Goal: Information Seeking & Learning: Check status

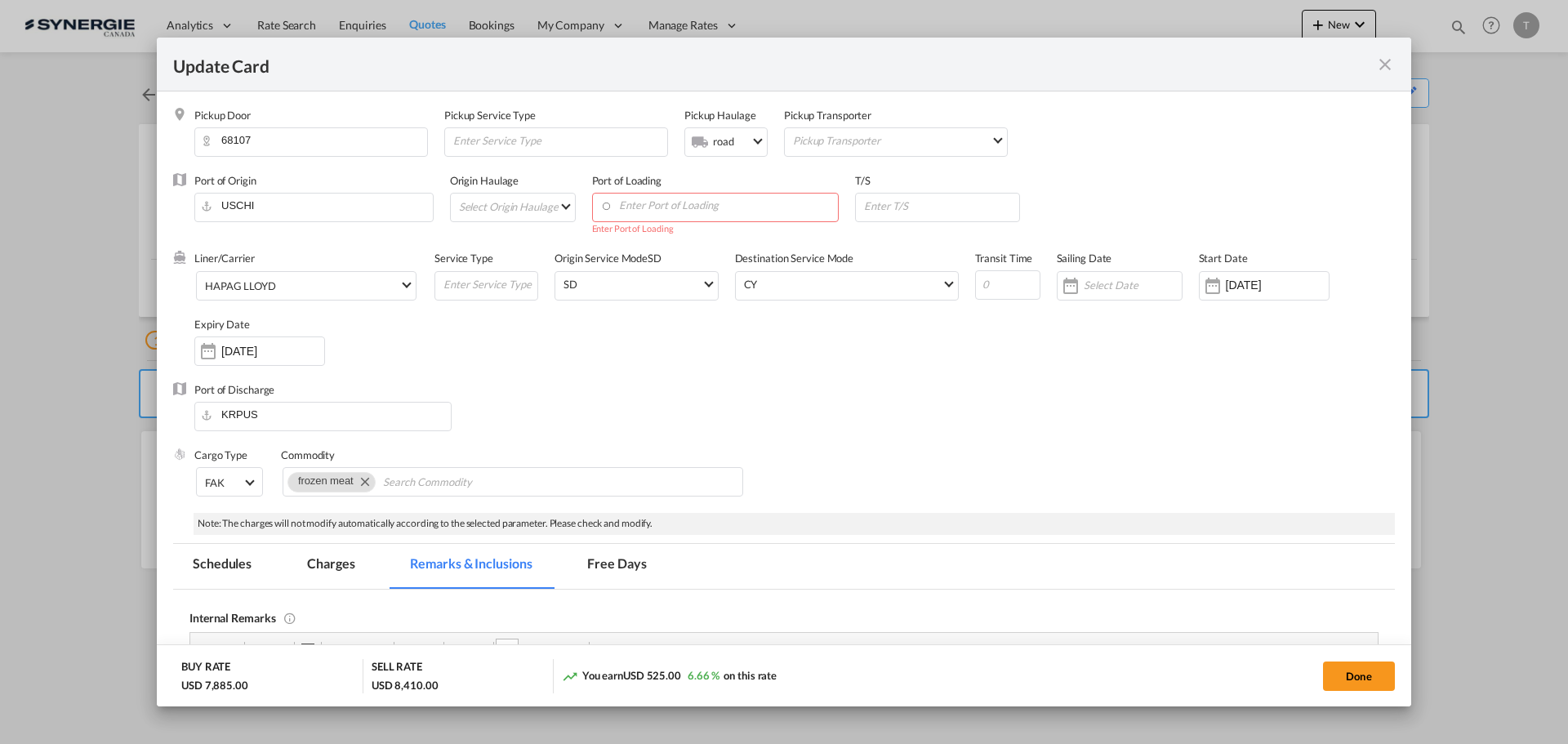
scroll to position [423, 0]
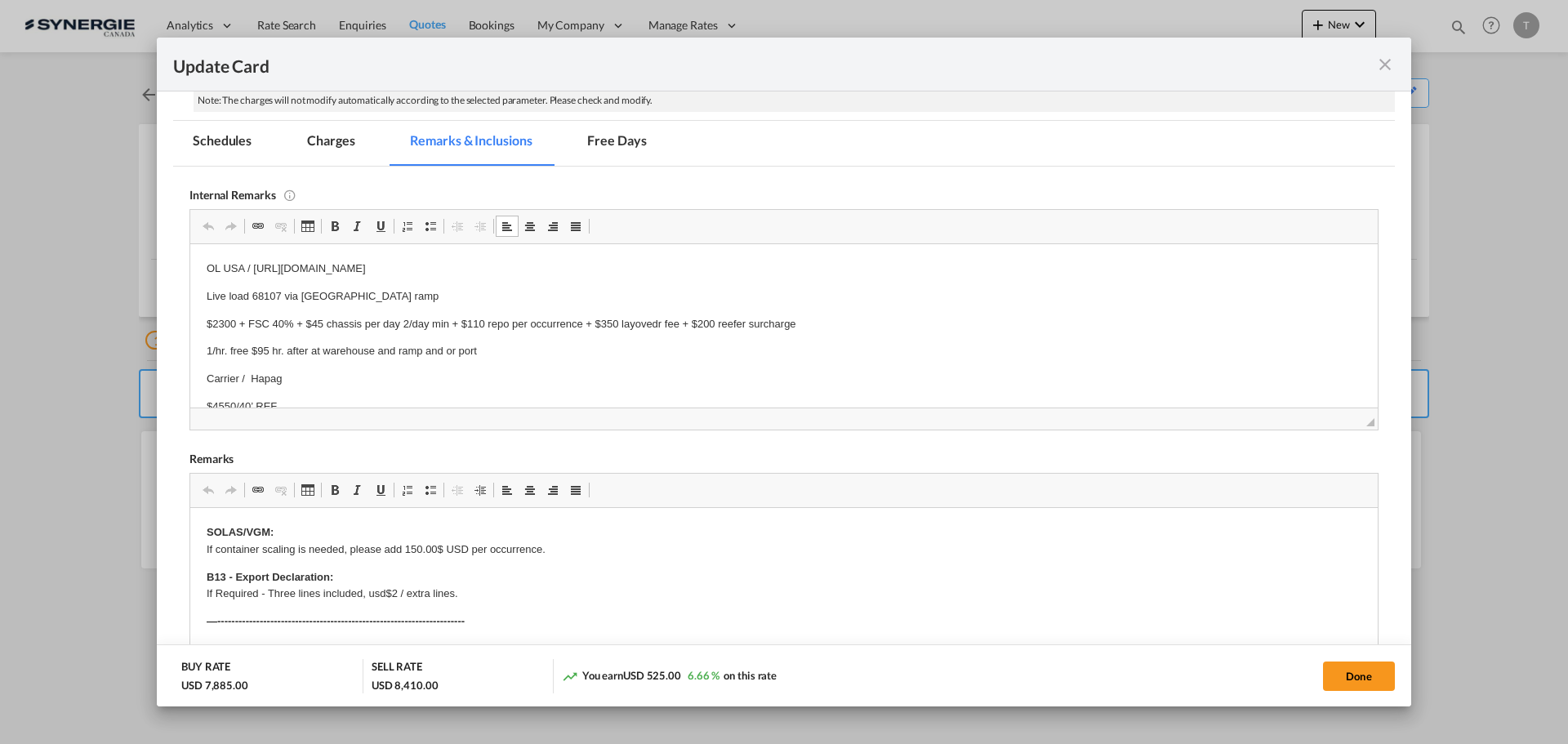
click at [1393, 61] on md-icon "icon-close fg-AAA8AD m-0 pointer" at bounding box center [1385, 64] width 20 height 20
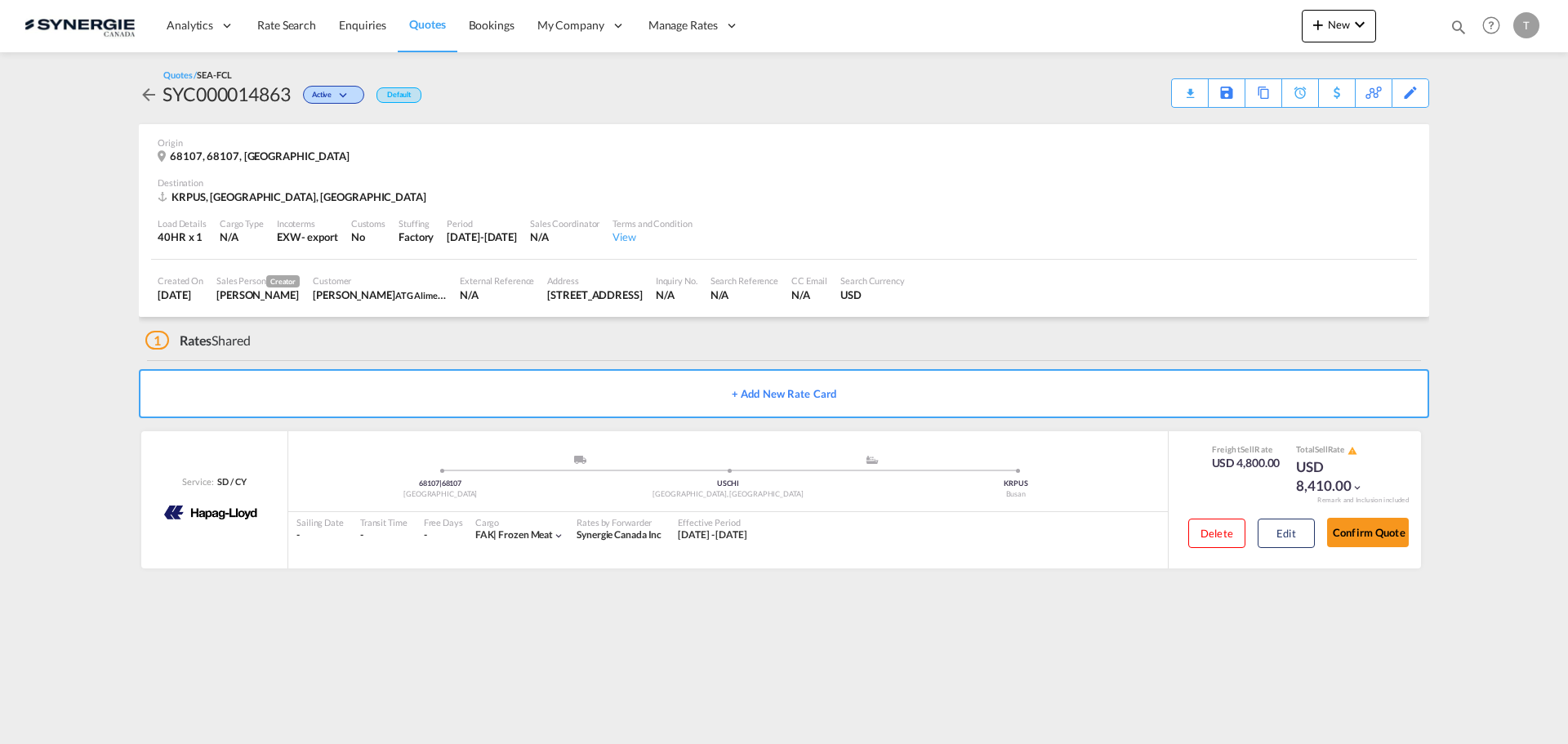
click at [1450, 25] on md-icon "icon-magnify" at bounding box center [1459, 27] width 18 height 18
click at [1204, 24] on select "Bookings Quotes Enquiries" at bounding box center [1198, 27] width 78 height 30
select select "Quotes"
click at [1159, 13] on select "Bookings Quotes Enquiries" at bounding box center [1198, 27] width 78 height 30
click at [1282, 20] on input at bounding box center [1335, 27] width 203 height 29
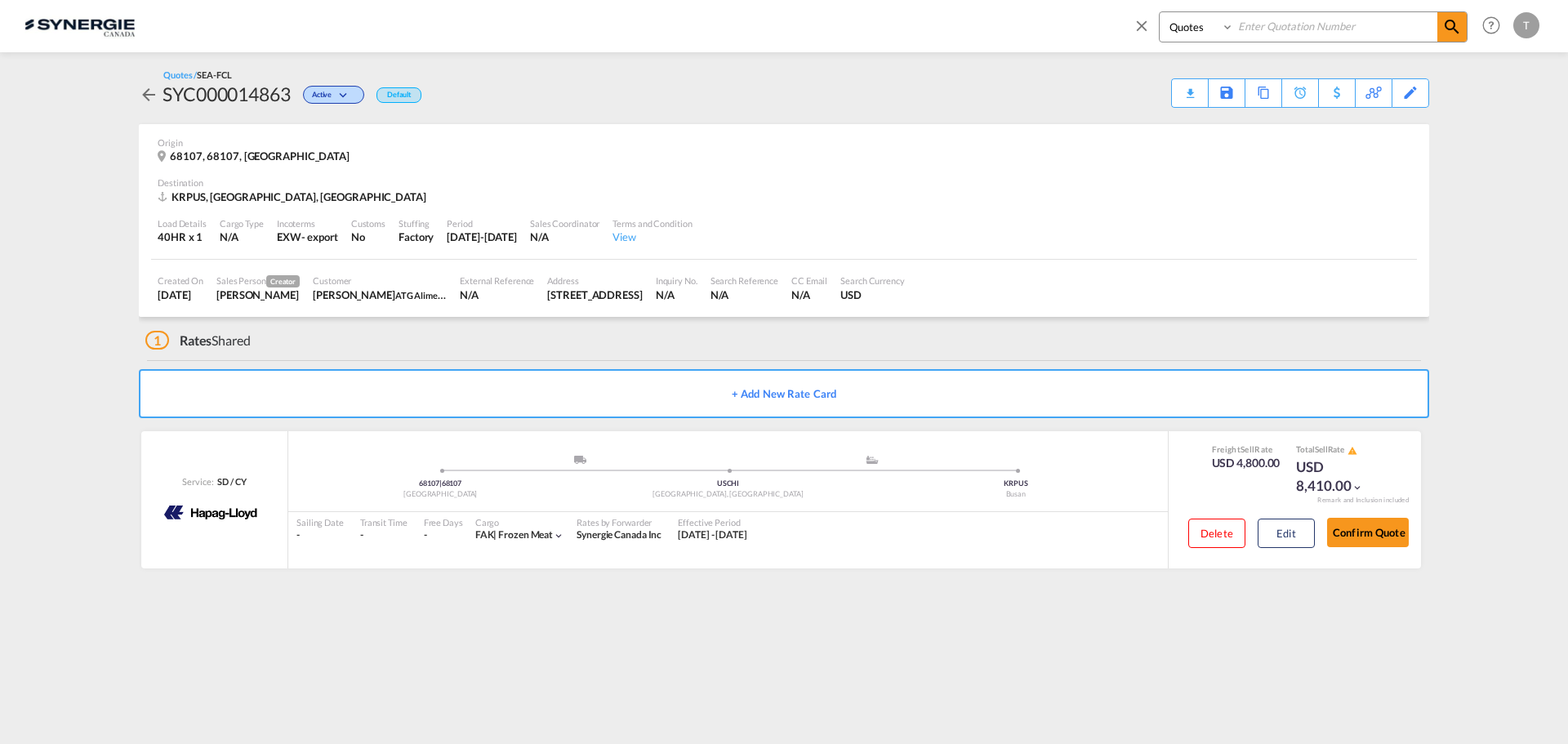
paste input "SYC000014871"
type input "SYC000014871"
click at [1460, 35] on md-icon "icon-magnify" at bounding box center [1452, 27] width 20 height 20
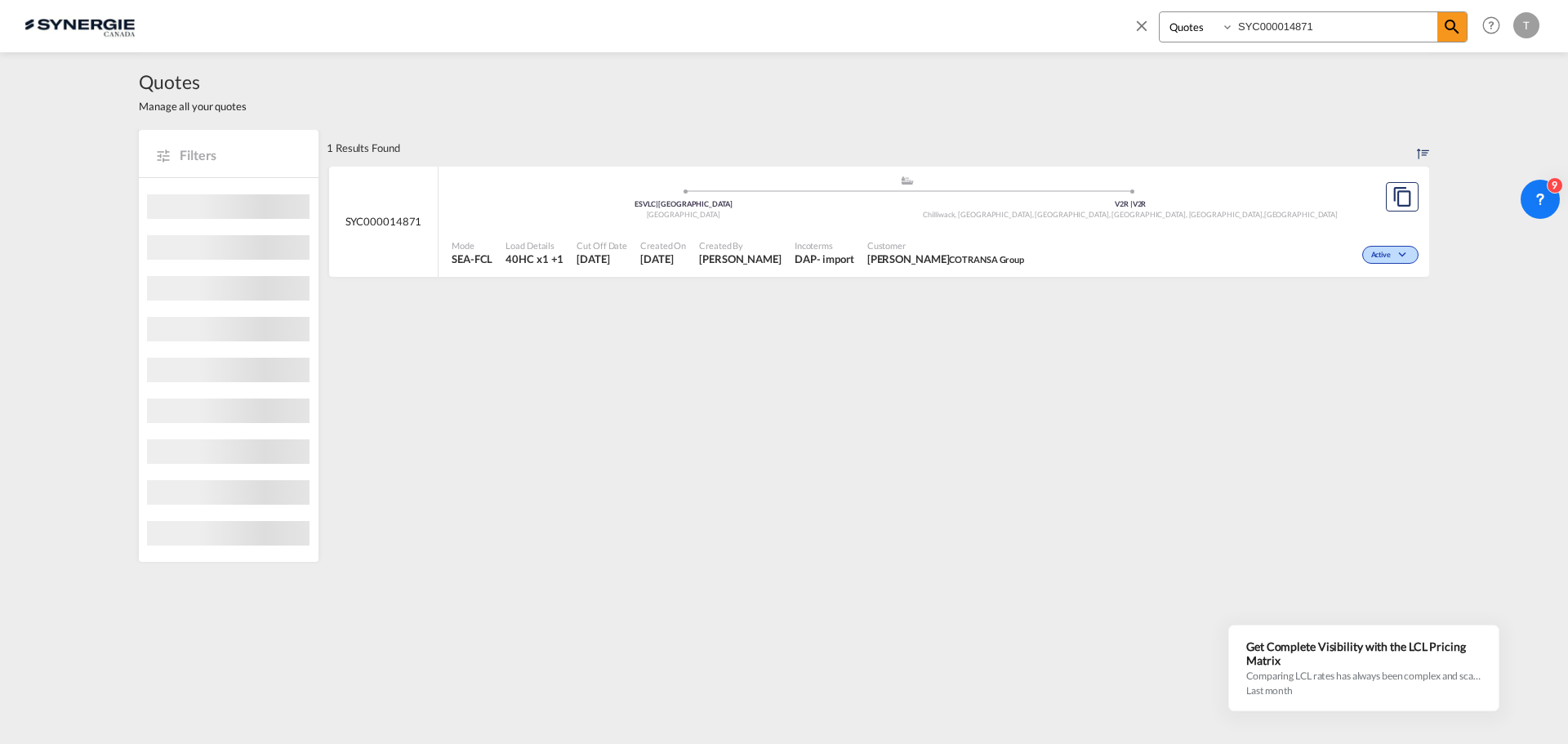
click at [584, 254] on span "[DATE]" at bounding box center [601, 259] width 51 height 14
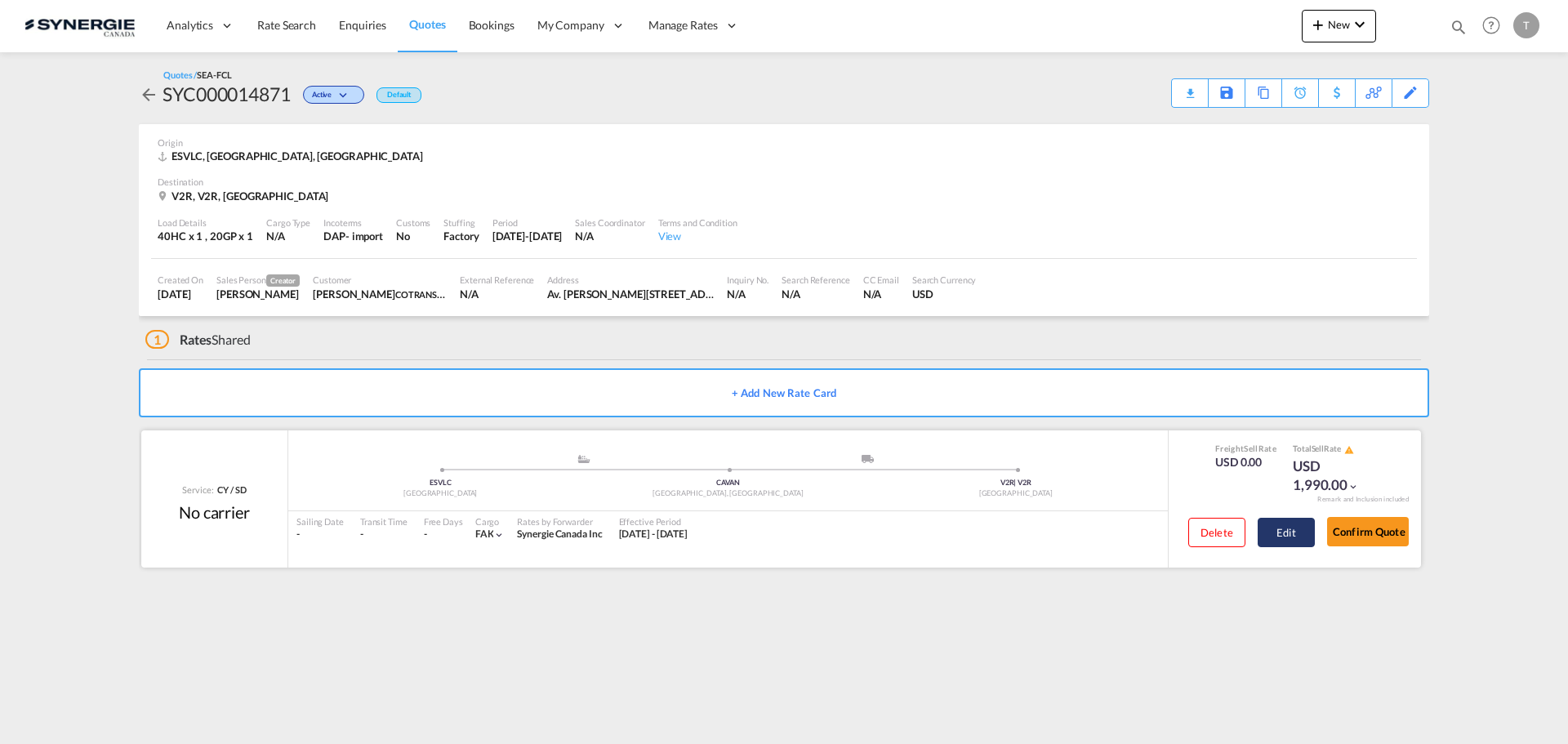
click at [1285, 534] on button "Edit" at bounding box center [1286, 532] width 57 height 30
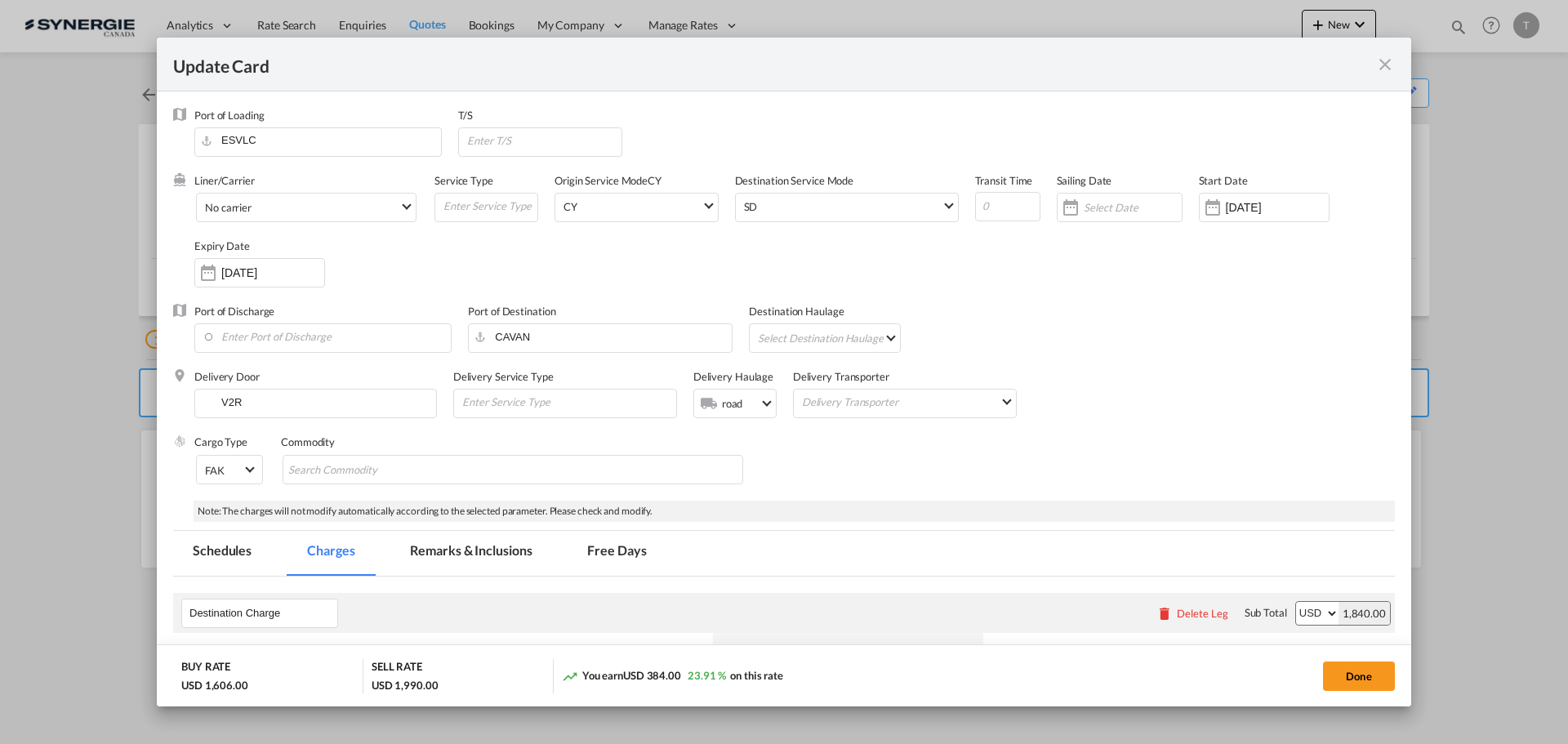
select select "per container"
select select "per B/L"
select select "per shipment"
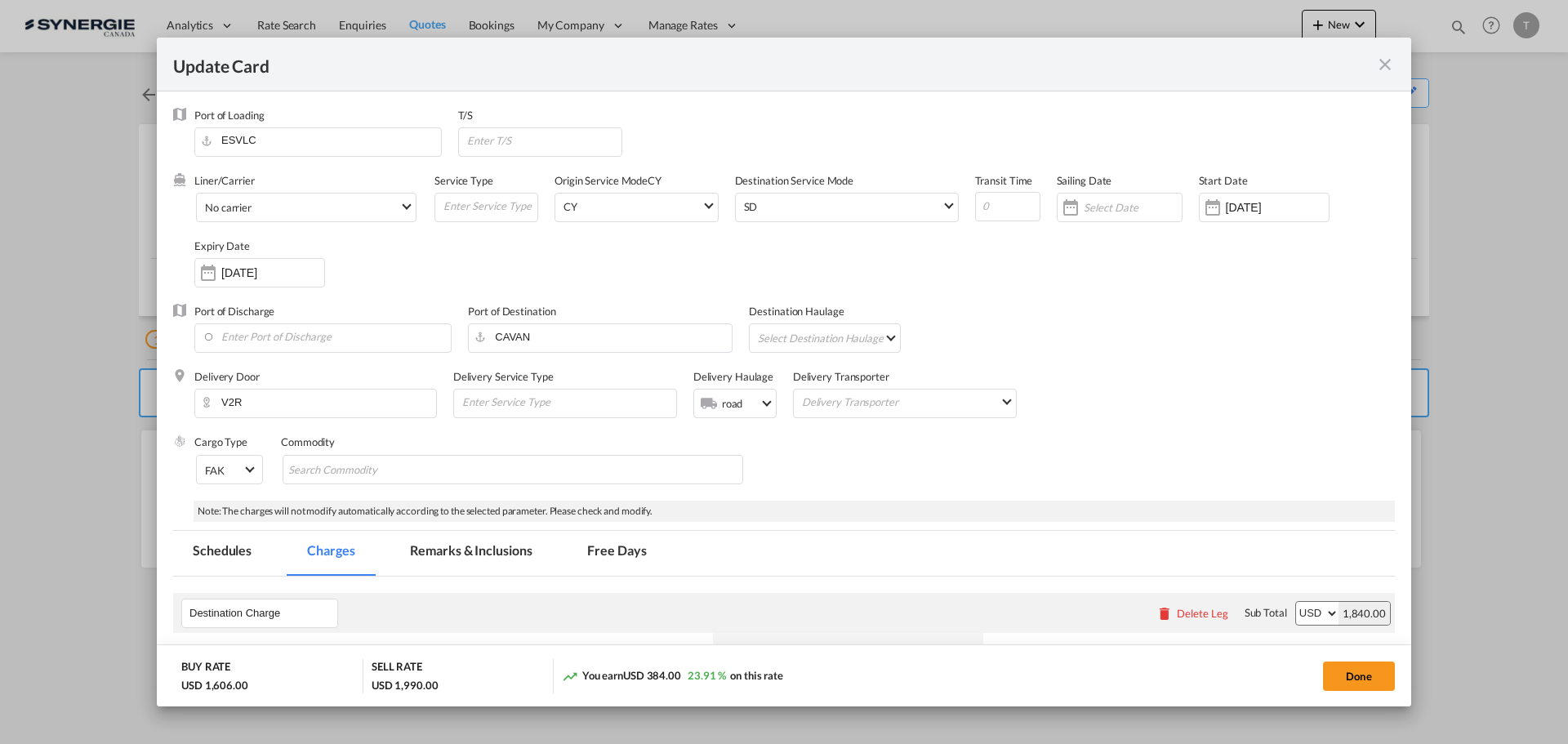
click at [1370, 63] on div "Update Card" at bounding box center [773, 64] width 1202 height 21
click at [1382, 59] on md-icon "icon-close fg-AAA8AD m-0 pointer" at bounding box center [1385, 64] width 20 height 20
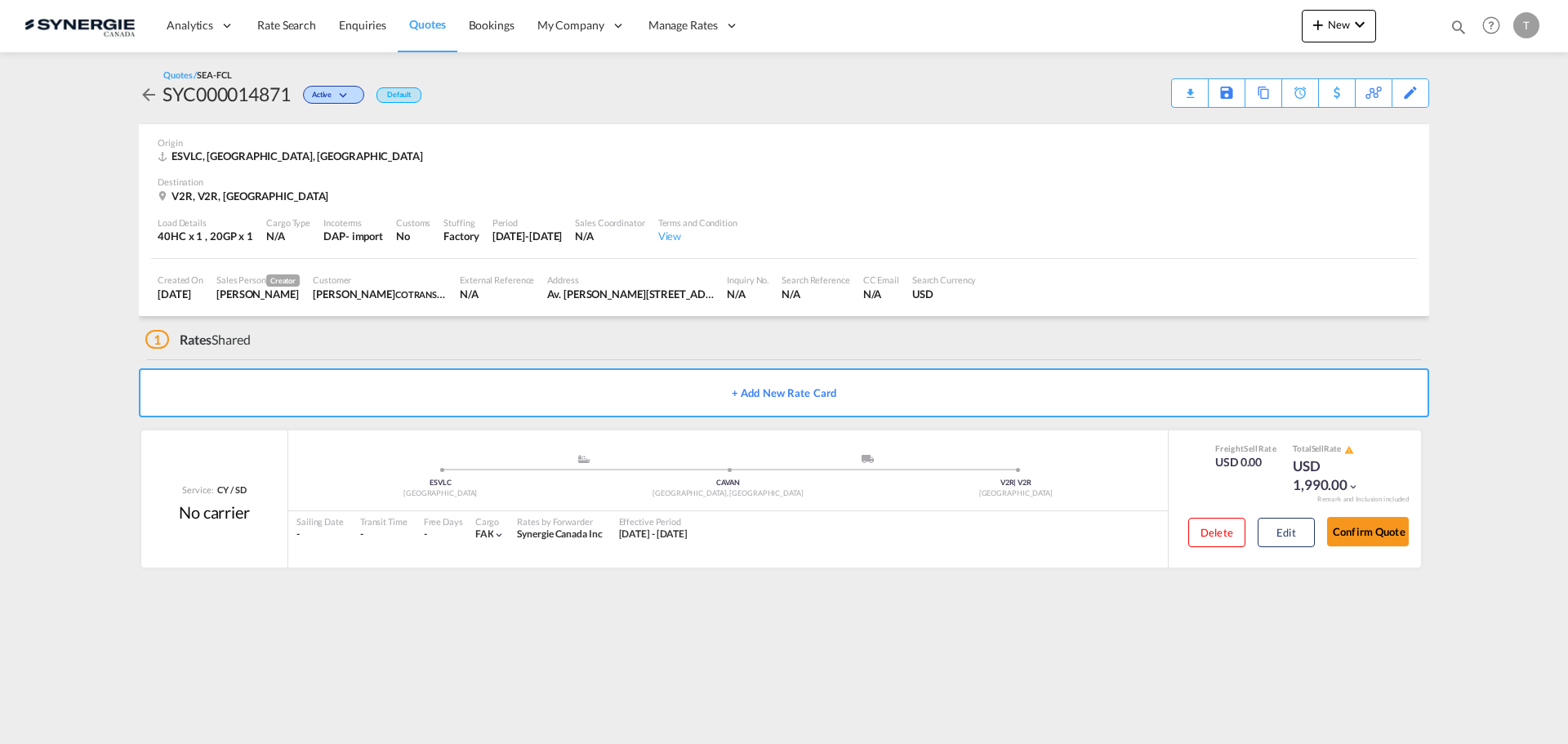
click at [429, 21] on span "Quotes" at bounding box center [427, 24] width 36 height 14
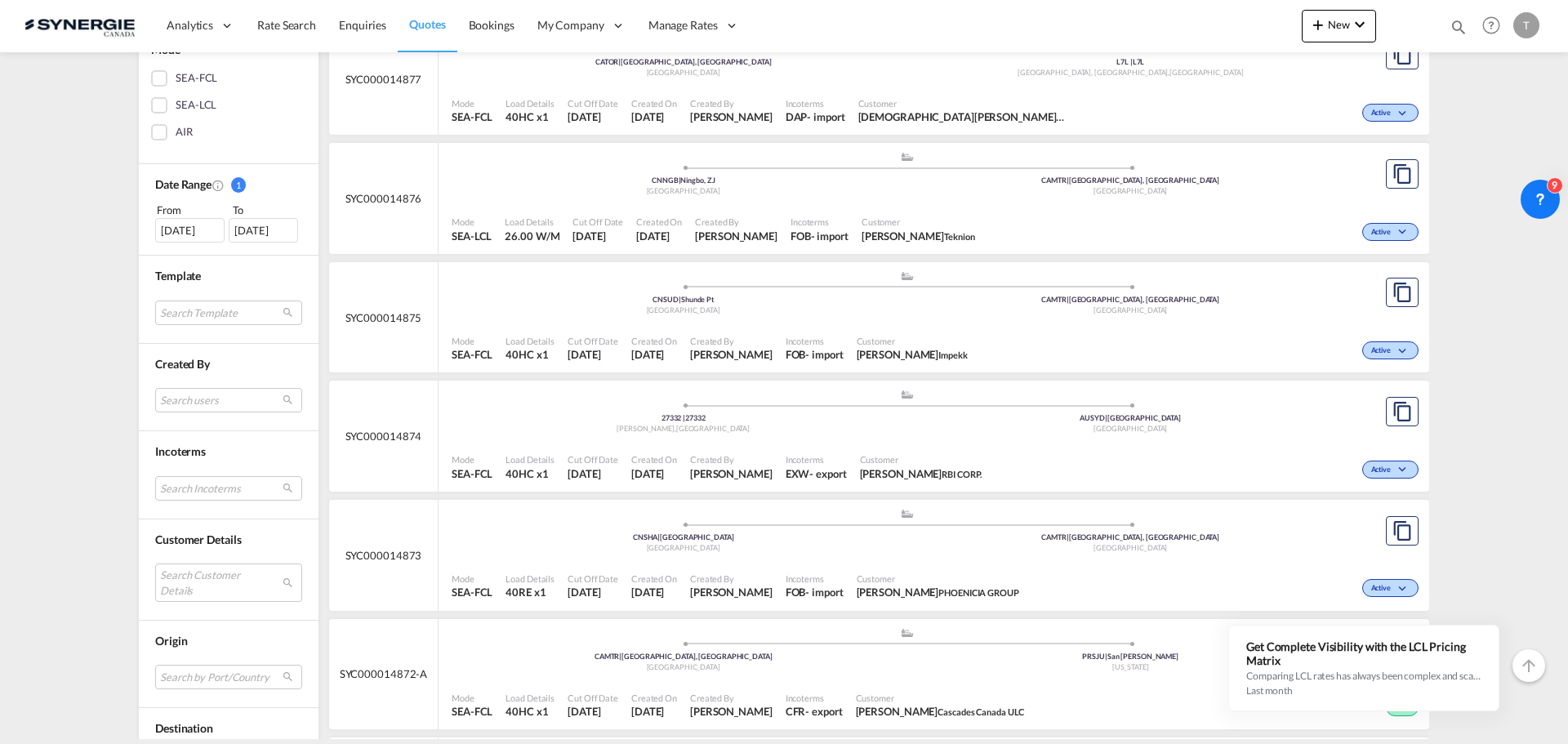
scroll to position [408, 0]
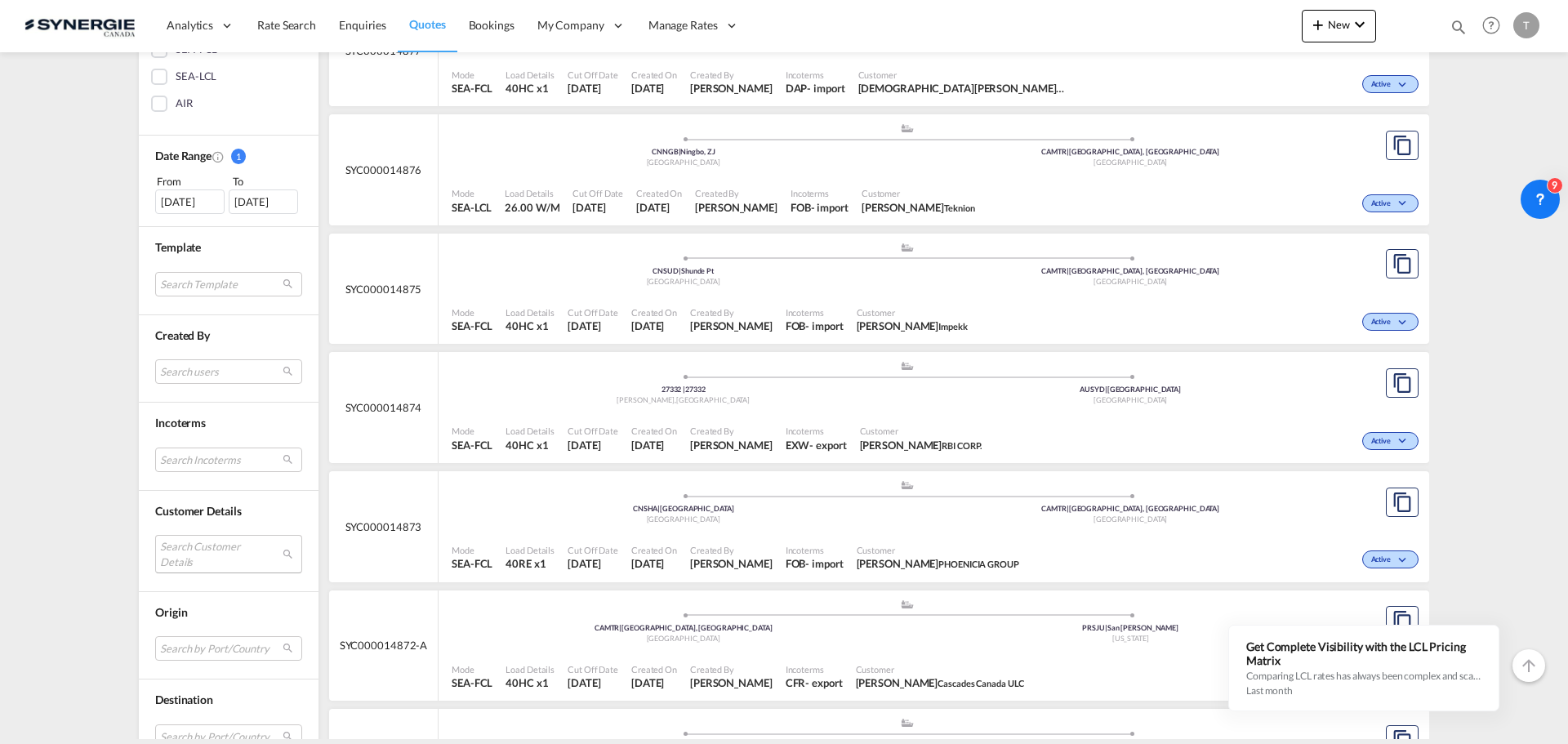
click at [198, 551] on md-select "Search Customer Details user name user yanick Desormeaux ydesormeaux@lhgfoods.c…" at bounding box center [229, 553] width 147 height 38
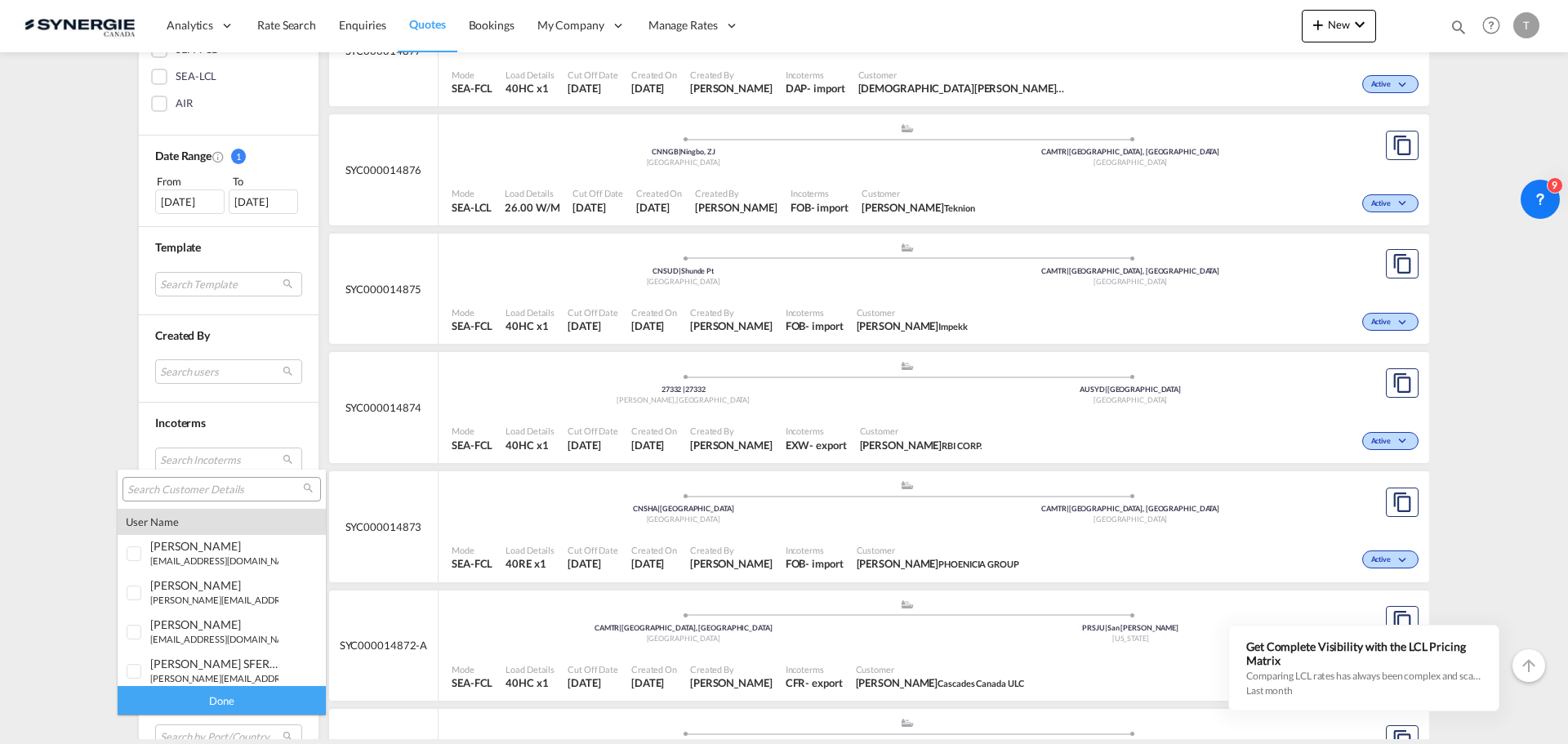
click at [19, 476] on md-backdrop at bounding box center [784, 372] width 1568 height 744
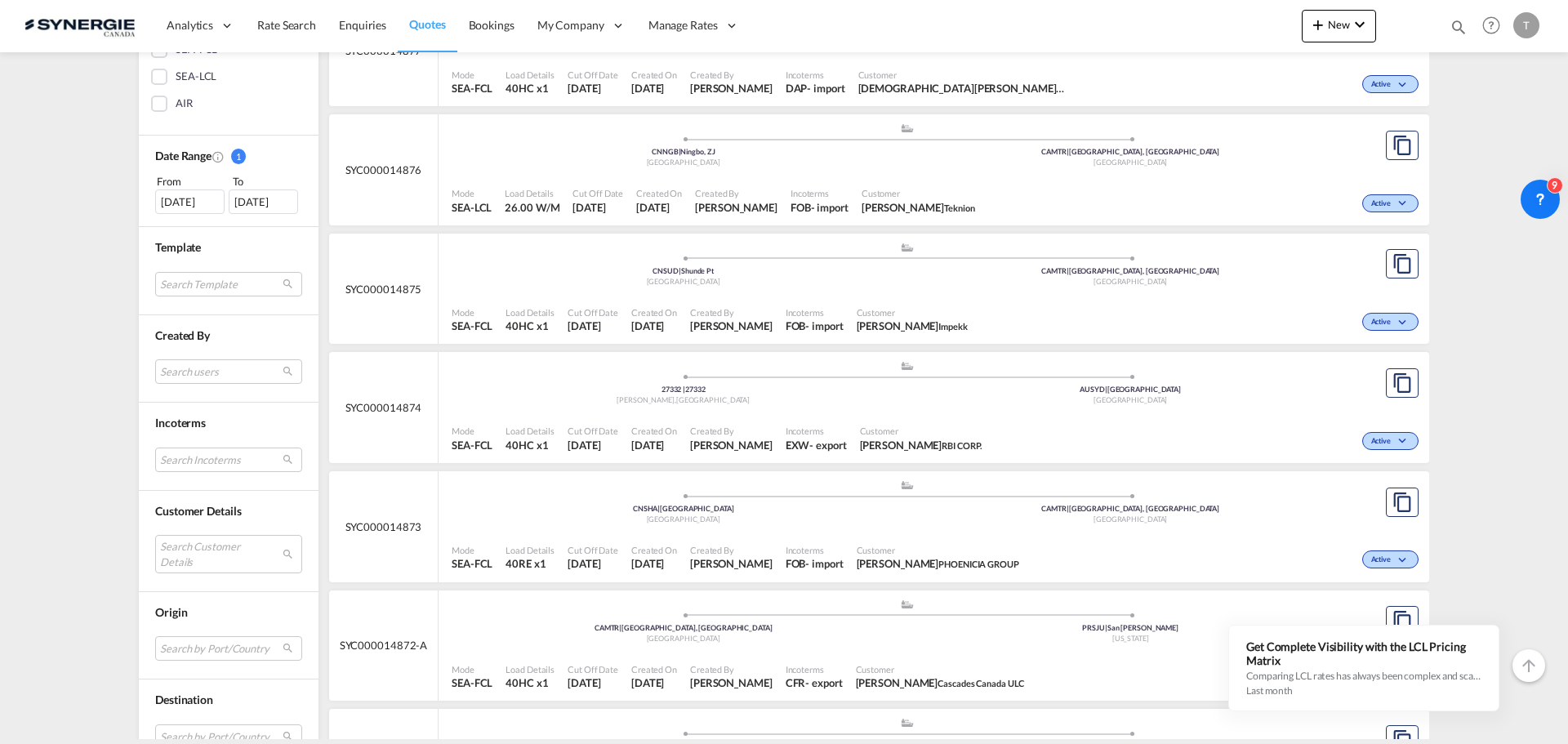
click at [46, 467] on div "Quotes Manage all your quotes Filters Clear All Status 1 All Active Expired Fol…" at bounding box center [784, 395] width 1568 height 686
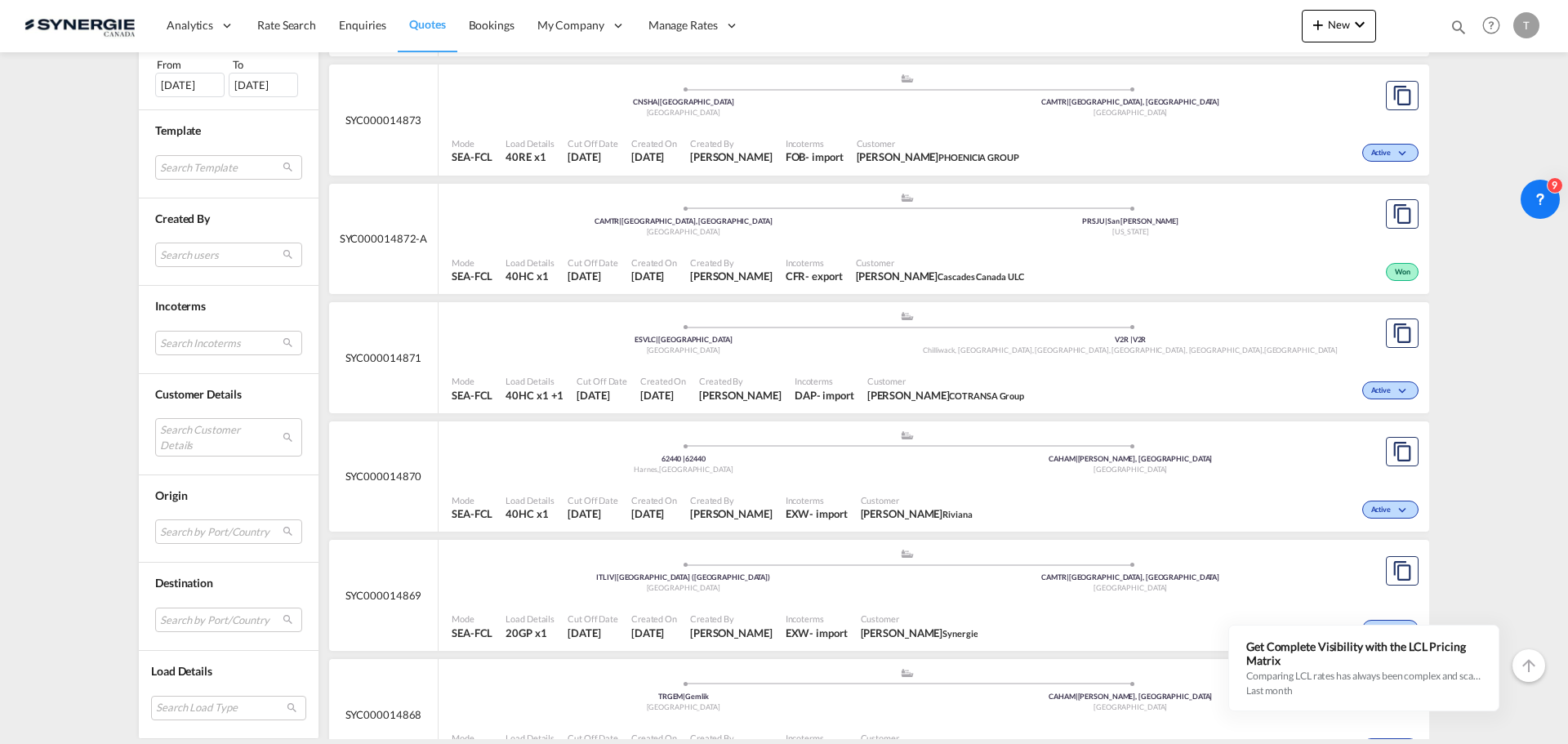
scroll to position [816, 0]
click at [173, 431] on md-select "Search Customer Details" at bounding box center [229, 438] width 147 height 38
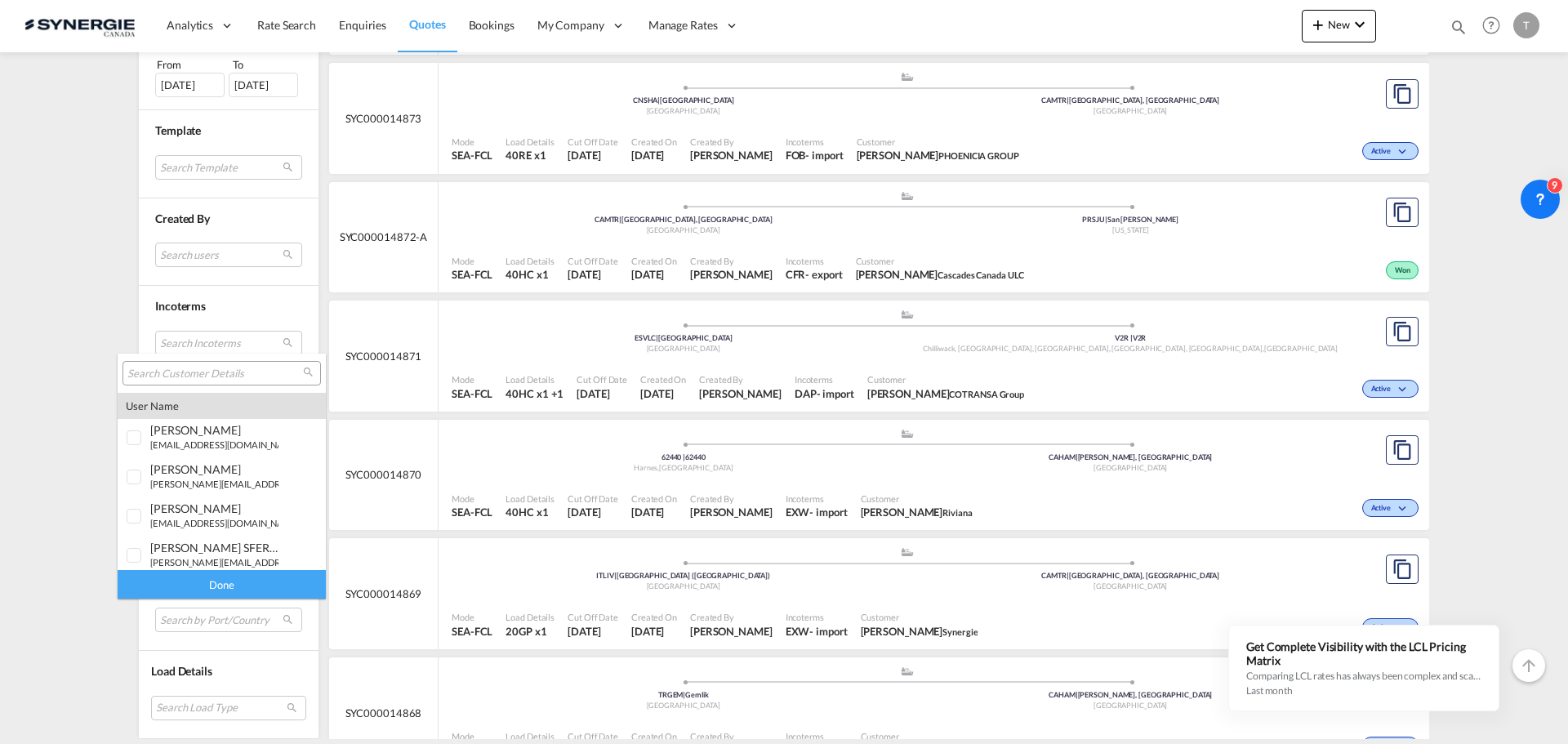
click at [165, 377] on input "search" at bounding box center [215, 373] width 175 height 14
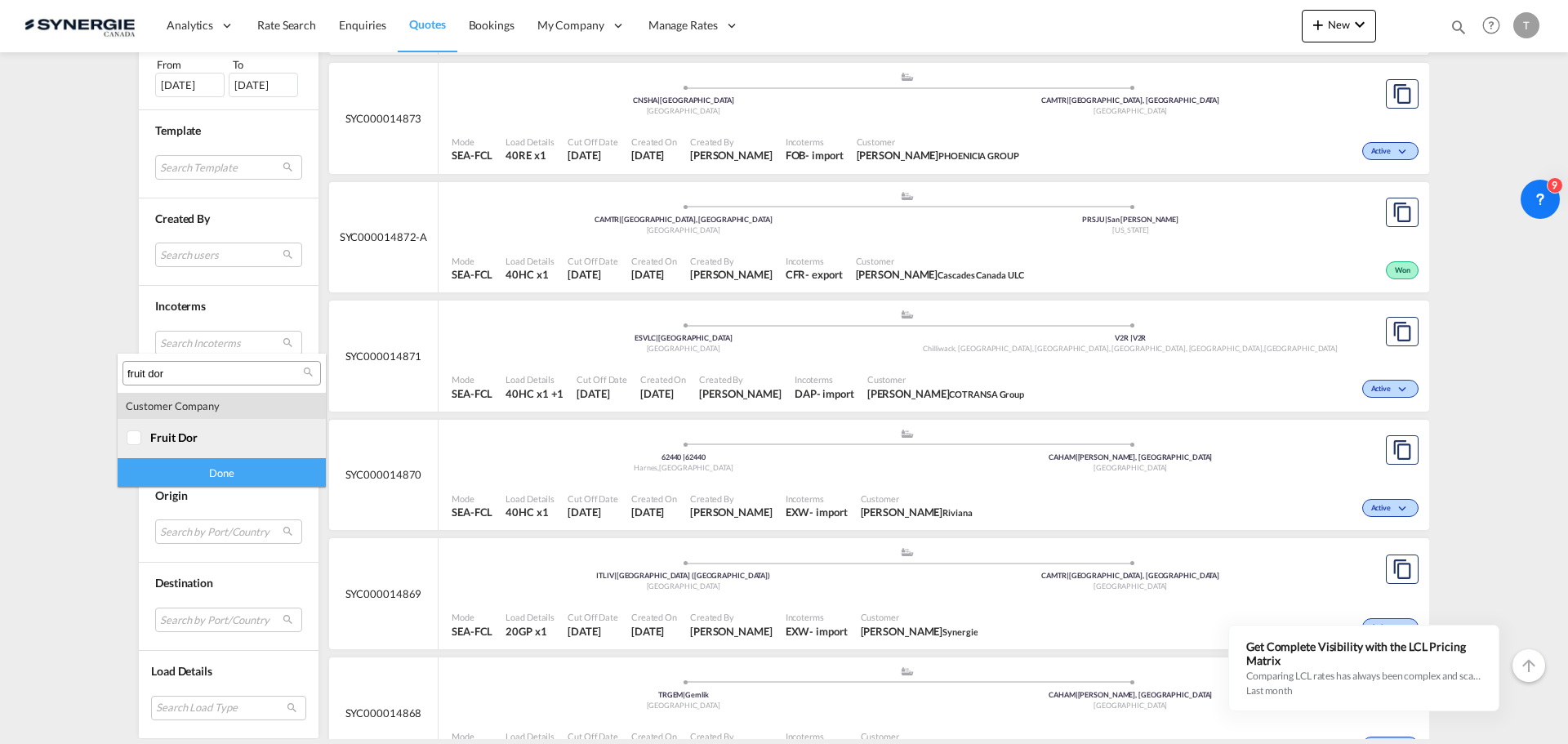
type input "fruit dor"
click at [131, 430] on div at bounding box center [135, 438] width 16 height 16
click at [238, 479] on div "Done" at bounding box center [222, 473] width 208 height 29
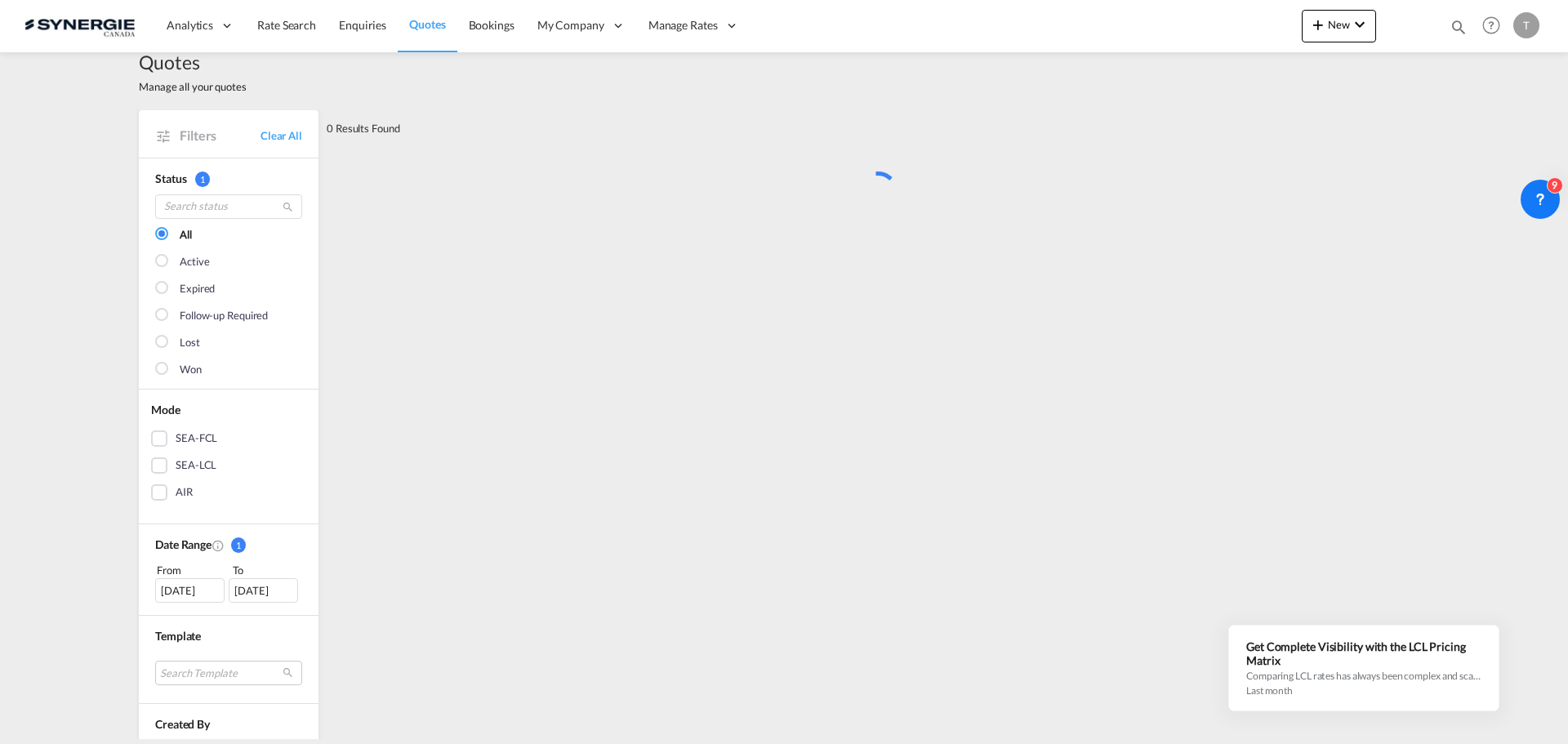
scroll to position [0, 0]
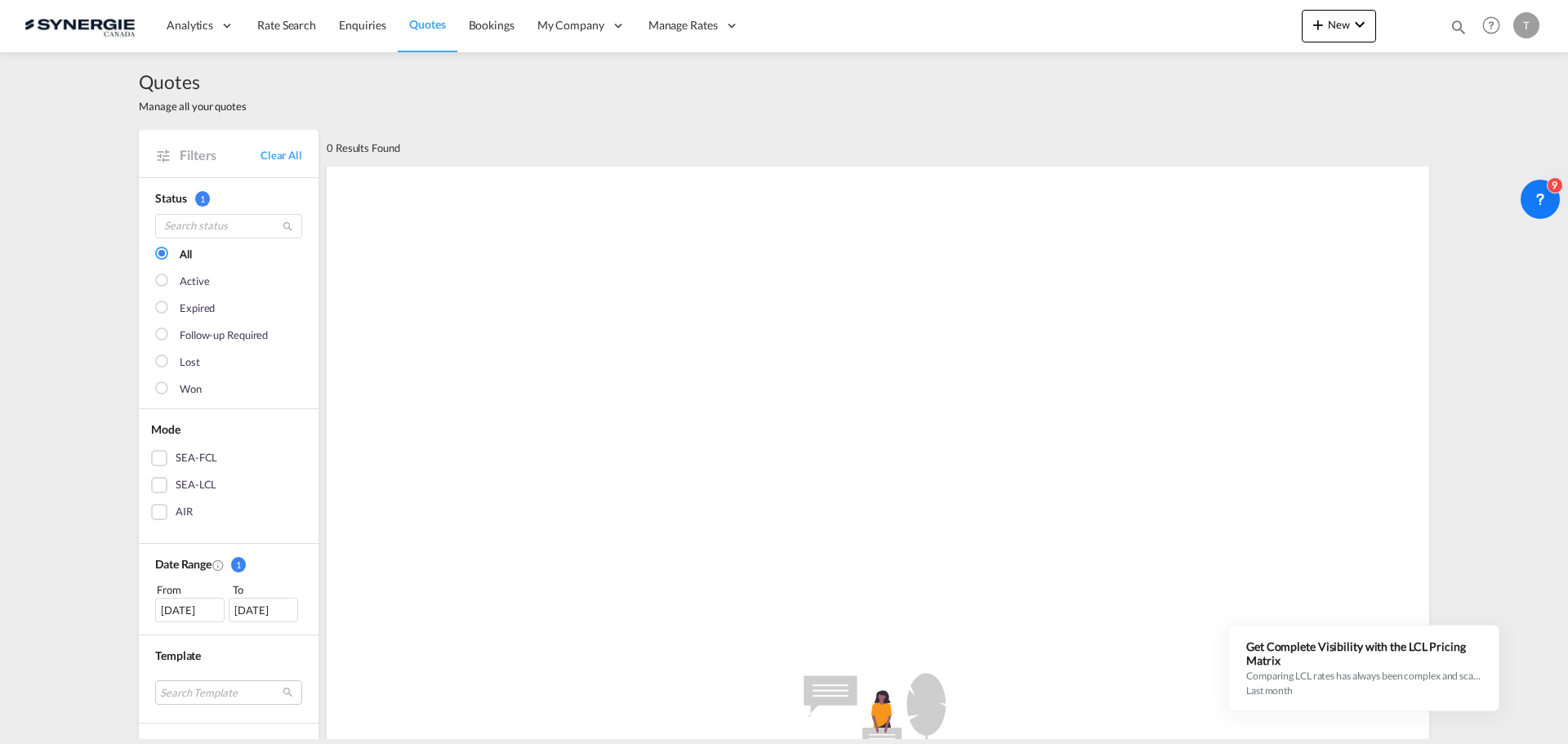
click at [181, 600] on div "19 Aug 2025" at bounding box center [190, 609] width 70 height 24
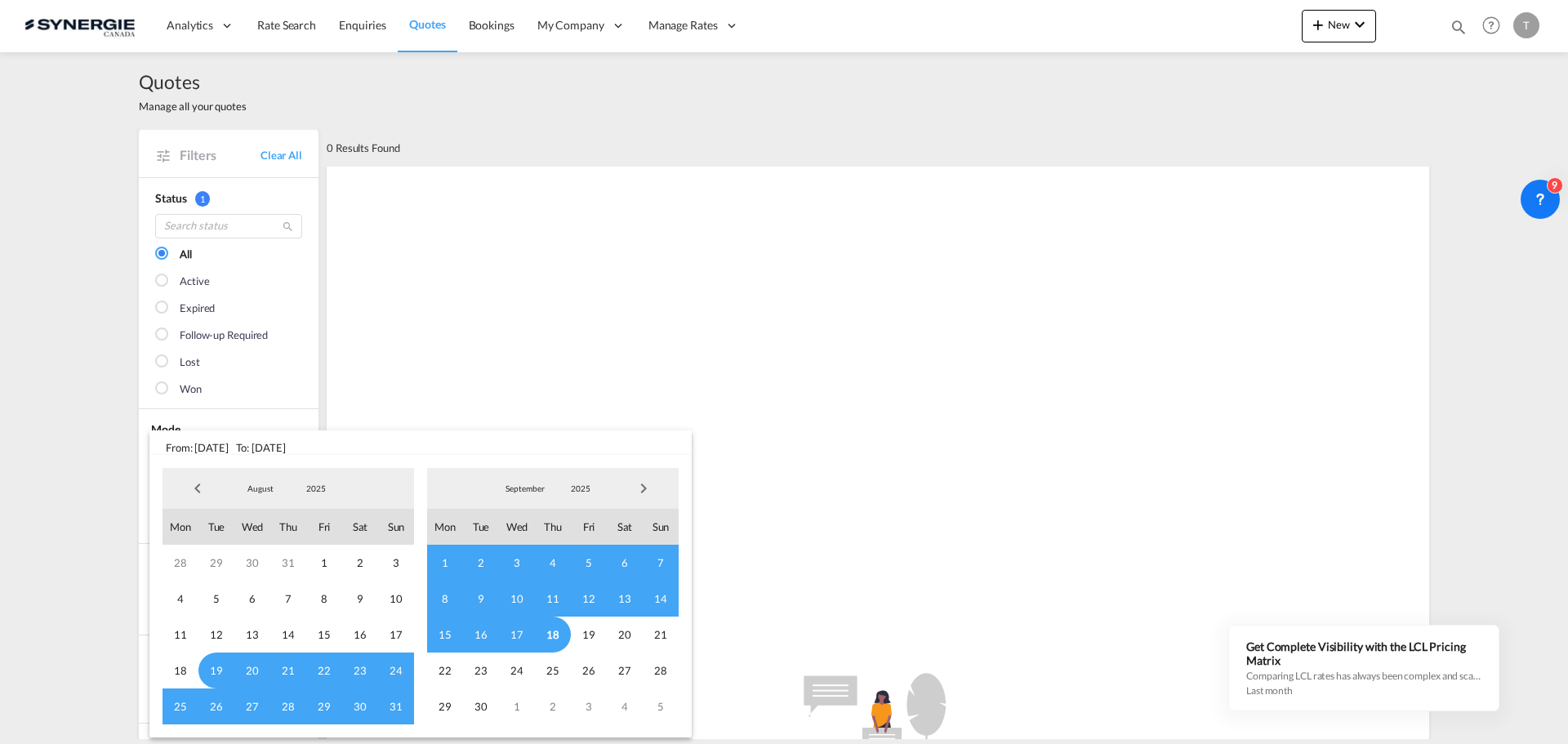
click at [189, 485] on span "Previous Month" at bounding box center [197, 488] width 33 height 33
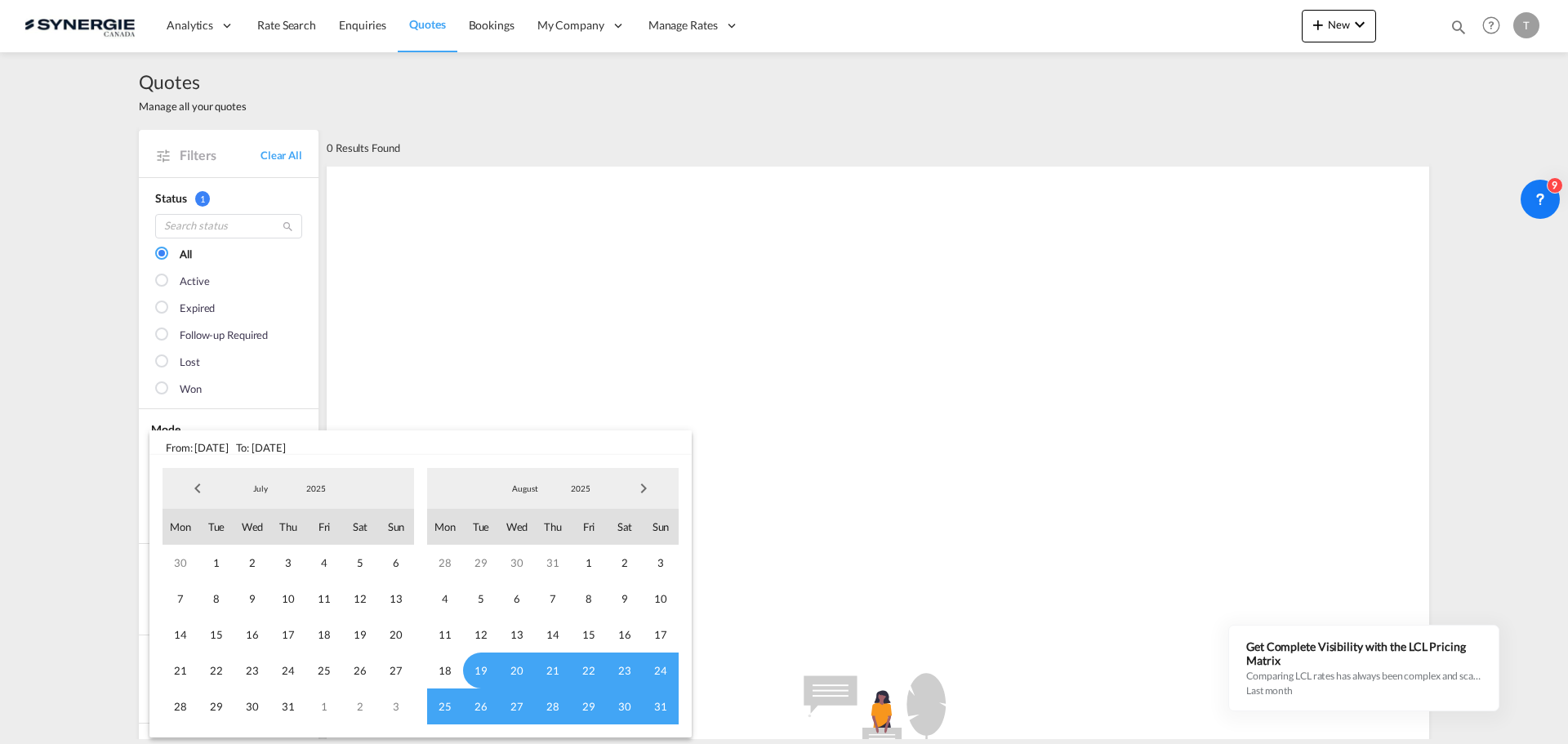
click at [189, 484] on span "Previous Month" at bounding box center [197, 488] width 33 height 33
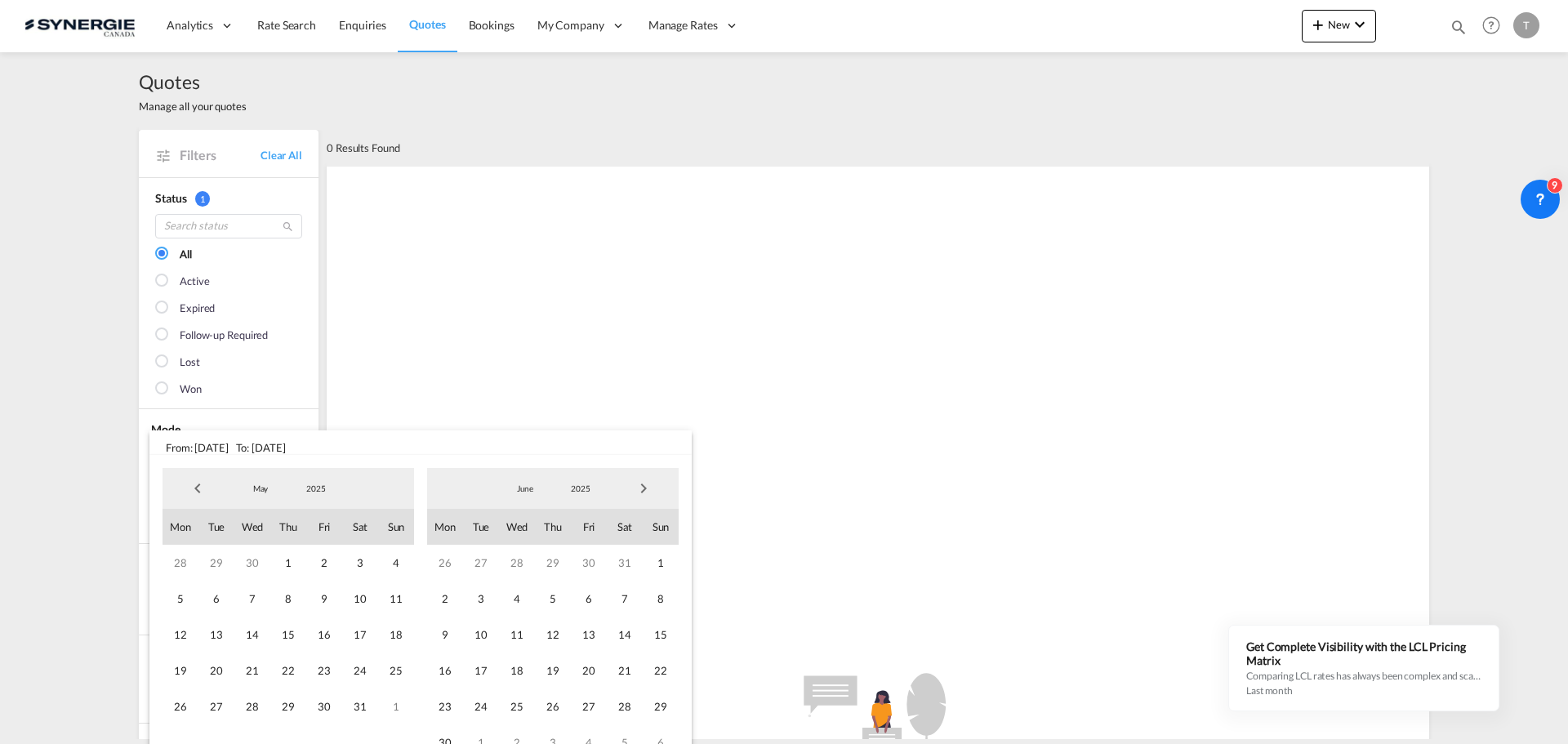
click at [189, 484] on span "Previous Month" at bounding box center [197, 488] width 33 height 33
click at [357, 560] on span "1" at bounding box center [360, 562] width 36 height 36
click at [654, 485] on span "Next Month" at bounding box center [643, 488] width 33 height 33
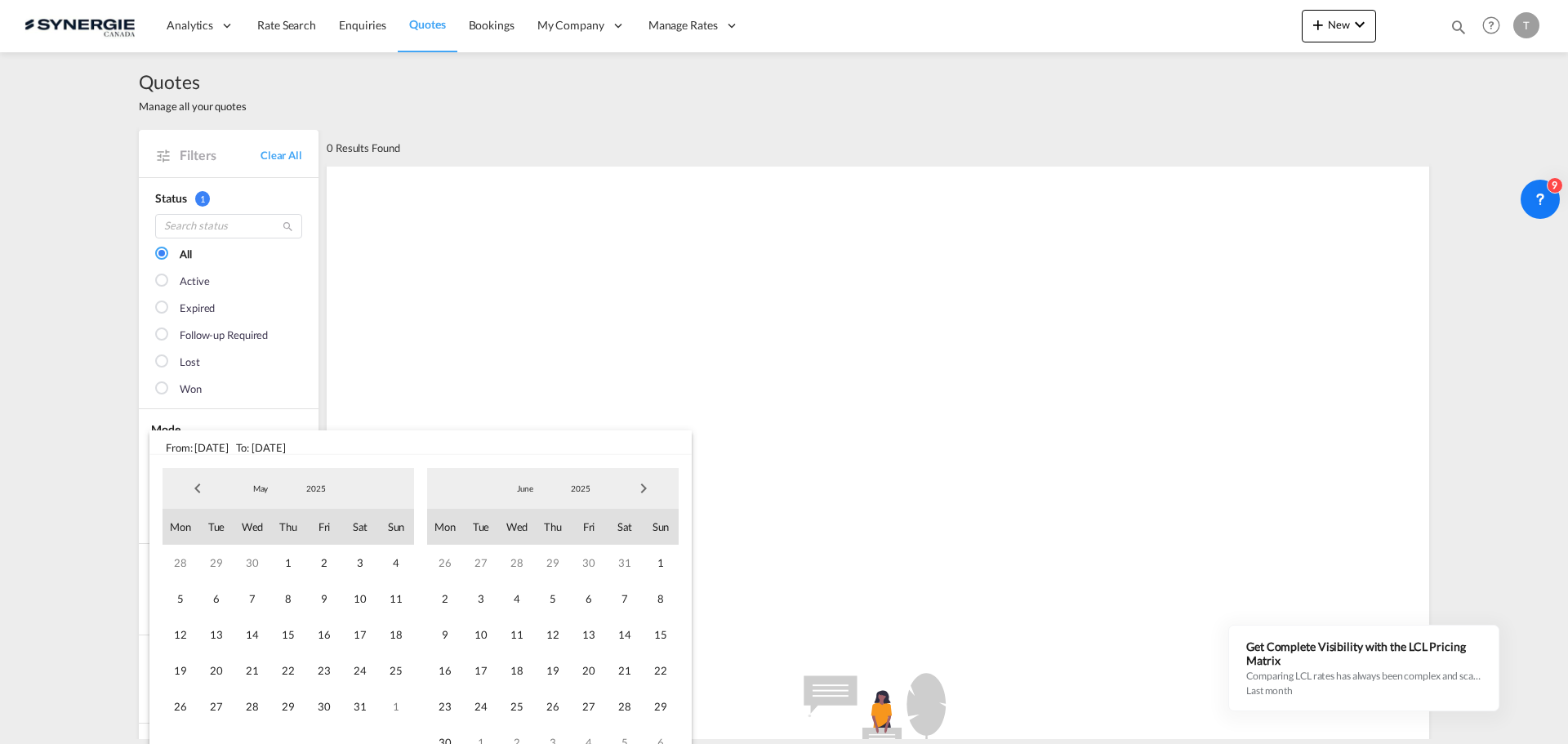
click at [654, 485] on span "Next Month" at bounding box center [643, 488] width 33 height 33
click at [666, 706] on span "31" at bounding box center [661, 706] width 36 height 36
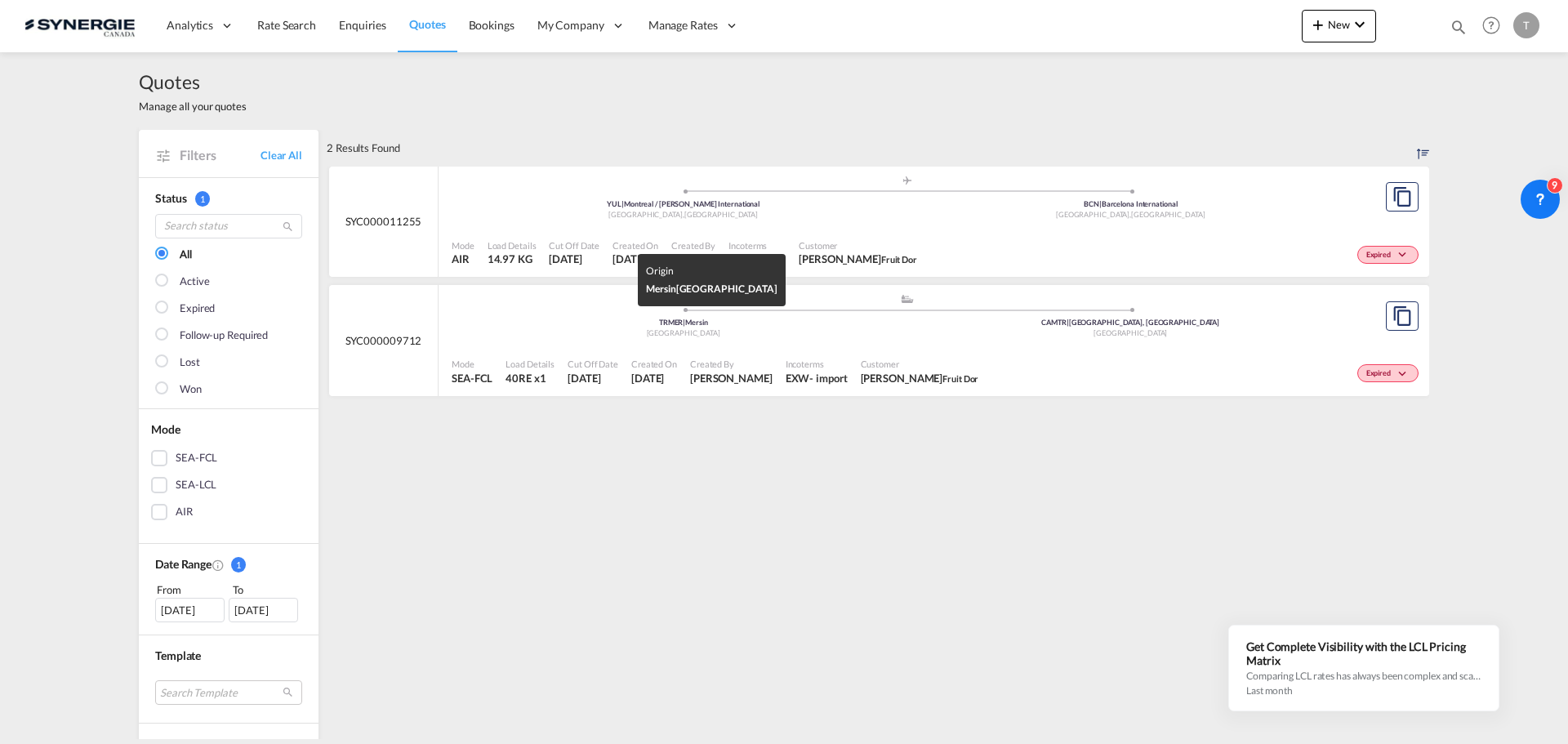
click at [472, 325] on div "TRMER | Mersin" at bounding box center [683, 323] width 448 height 11
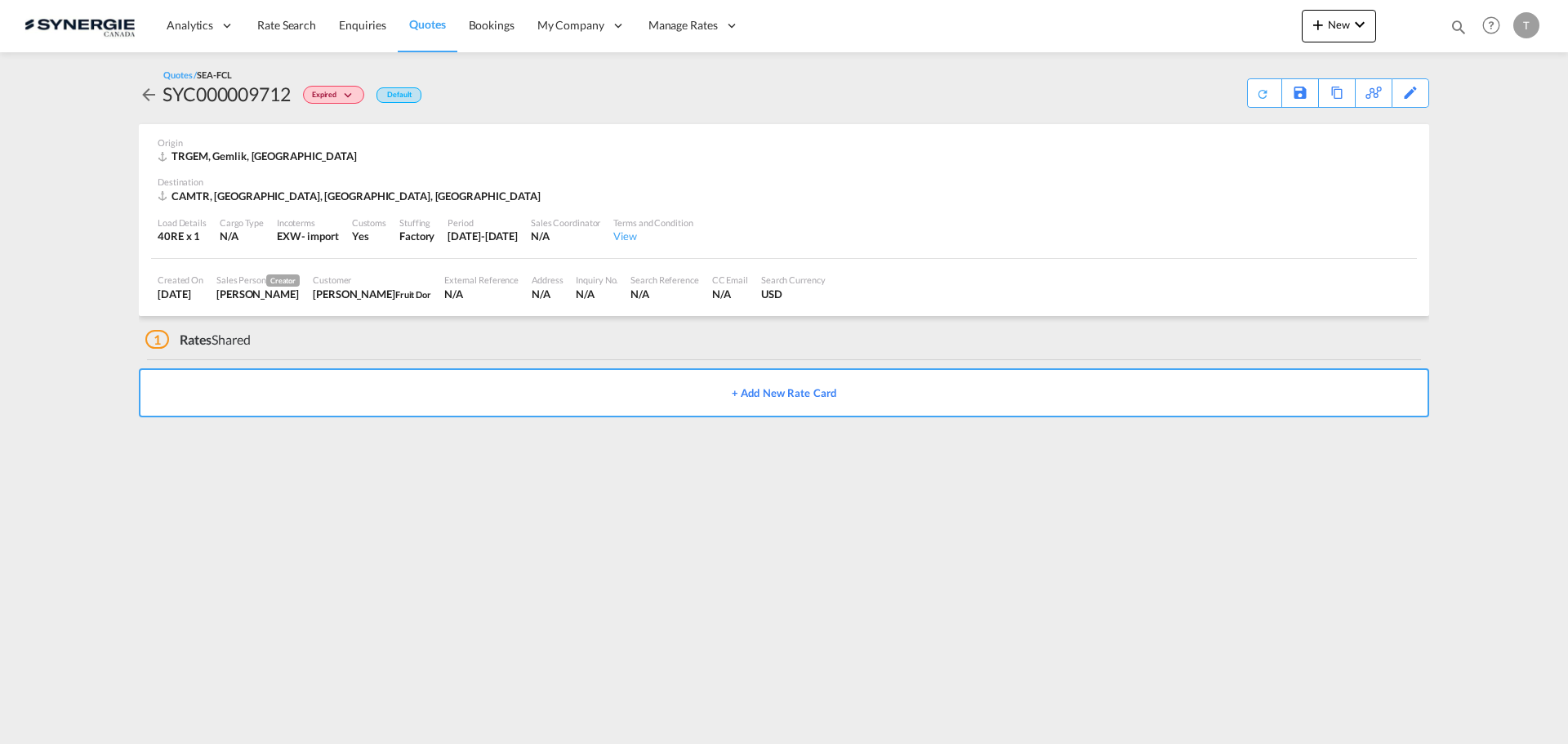
click at [886, 240] on div "Load Details 40RE x 1 Cargo Type N/A Incoterms EXW - import Customs Yes Stuffin…" at bounding box center [784, 231] width 1266 height 55
click at [558, 206] on div "Load Details 40RE x 1 Cargo Type N/A Incoterms EXW - import Customs Yes Stuffin…" at bounding box center [784, 231] width 1266 height 55
drag, startPoint x: 218, startPoint y: 242, endPoint x: 949, endPoint y: 292, distance: 732.7
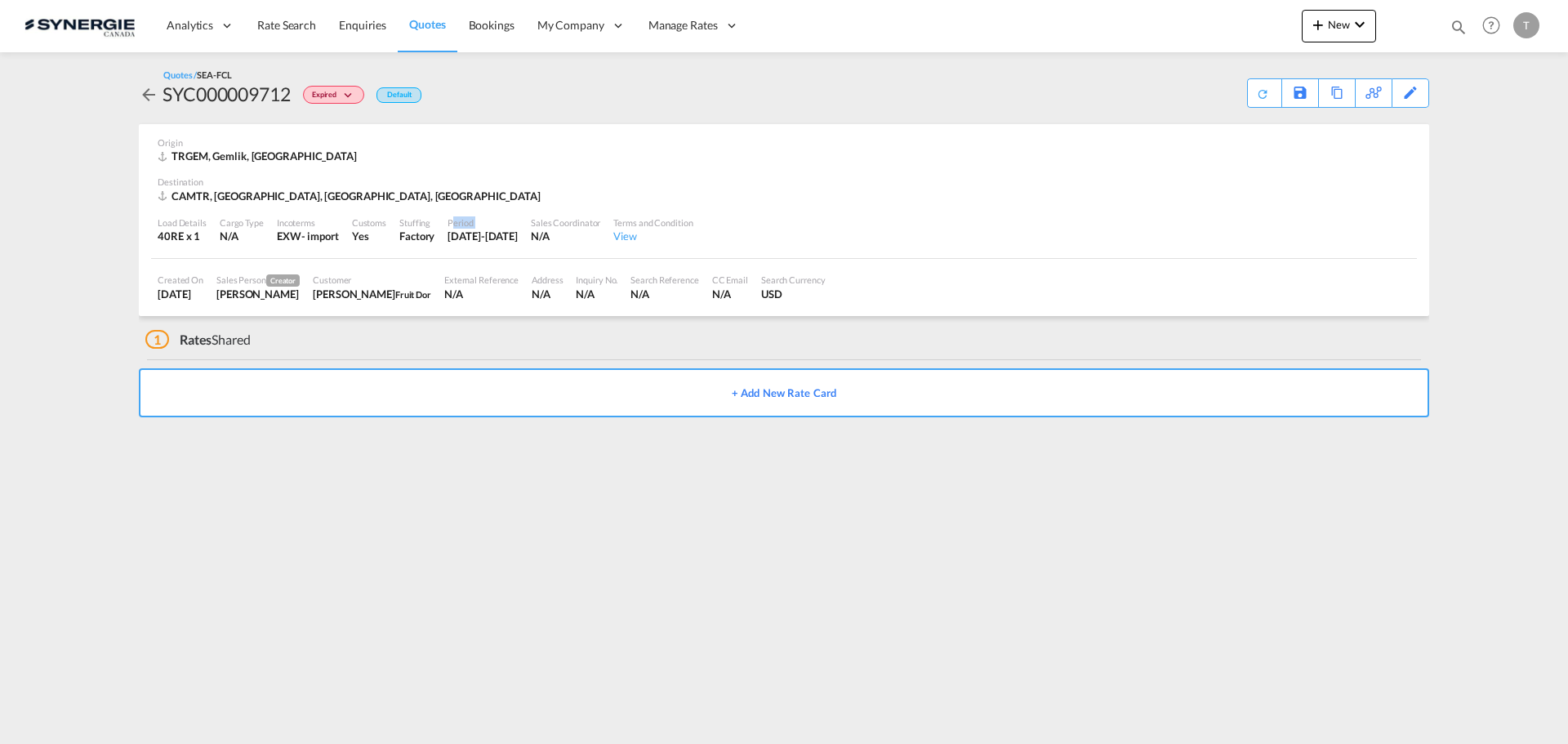
click at [949, 292] on md-card-content "Origin TRGEM, Gemlik, Asia Pacific Destination CAMTR, Montreal, QC, South Ameri…" at bounding box center [783, 220] width 1290 height 193
click at [946, 297] on div "Created On 21 Mar 2025 Sales Person Creator Rosa Ho Customer Lois-Rose Pibus Fr…" at bounding box center [784, 287] width 1266 height 57
